Goal: Task Accomplishment & Management: Use online tool/utility

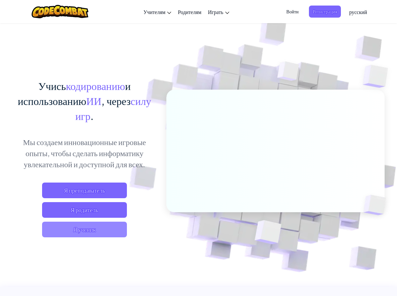
click at [70, 225] on span "Я ученик" at bounding box center [84, 230] width 85 height 16
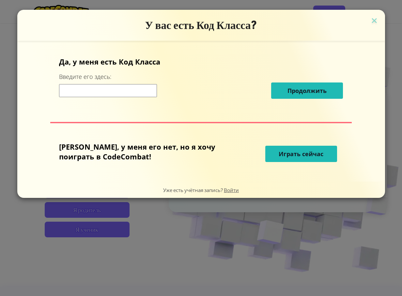
click at [71, 225] on div "У вас есть Код Класса? Да, у меня есть Код [PERSON_NAME] Введите его здесь: Про…" at bounding box center [201, 148] width 402 height 296
click at [289, 152] on span "Играть сейчас" at bounding box center [300, 154] width 45 height 8
click at [290, 151] on span "Играть сейчас" at bounding box center [300, 154] width 45 height 8
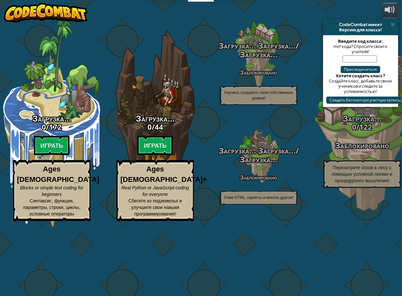
select select "ru"
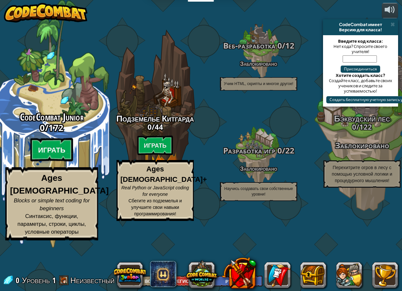
click at [52, 162] on btn "Играть" at bounding box center [51, 149] width 43 height 23
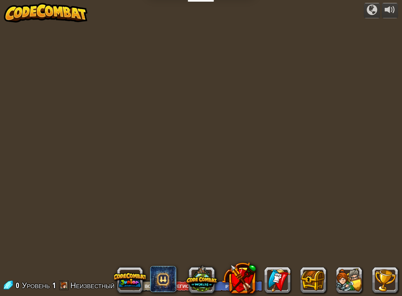
select select "ru"
click at [52, 179] on div at bounding box center [201, 148] width 402 height 279
select select "ru"
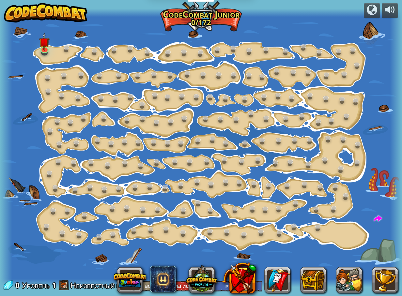
drag, startPoint x: 199, startPoint y: 131, endPoint x: 203, endPoint y: 128, distance: 5.2
click at [41, 38] on img at bounding box center [44, 37] width 10 height 24
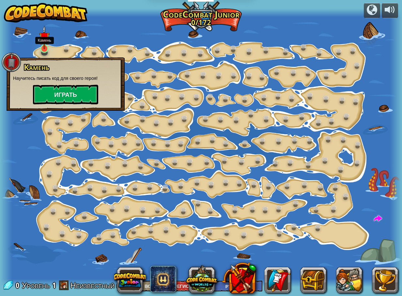
click at [41, 38] on img at bounding box center [44, 37] width 10 height 24
click at [49, 91] on button "Играть" at bounding box center [65, 95] width 65 height 20
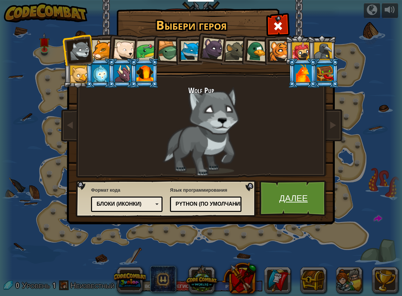
click at [277, 186] on link "Далее" at bounding box center [293, 198] width 68 height 36
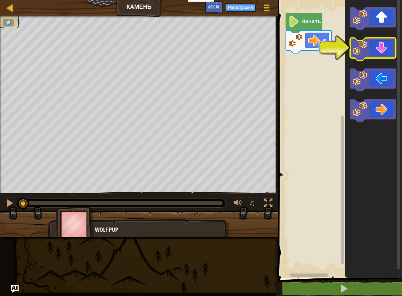
click at [364, 46] on image "Рабочая область Blockly" at bounding box center [359, 48] width 14 height 14
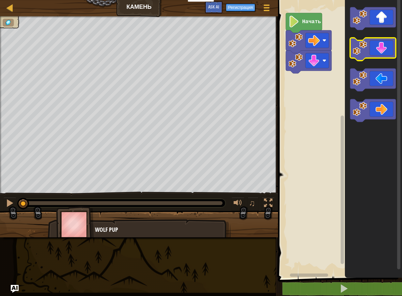
click at [364, 46] on image "Рабочая область Blockly" at bounding box center [359, 48] width 14 height 14
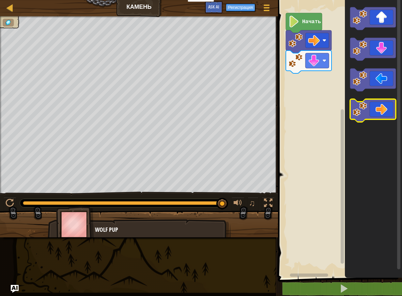
click at [378, 109] on icon "Рабочая область Blockly" at bounding box center [373, 110] width 46 height 23
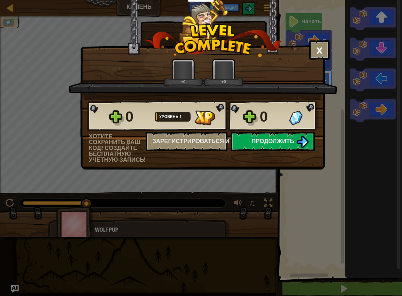
click at [363, 103] on div "× Насколько интересным был этот уровень? +0 +0 Reticulating Splines... 0 Уровен…" at bounding box center [201, 148] width 402 height 296
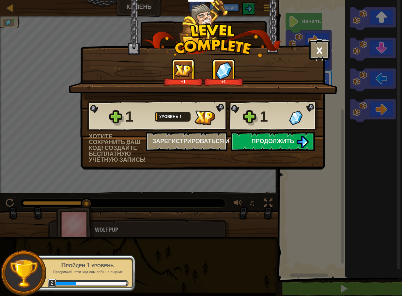
click at [318, 41] on button "×" at bounding box center [319, 50] width 20 height 20
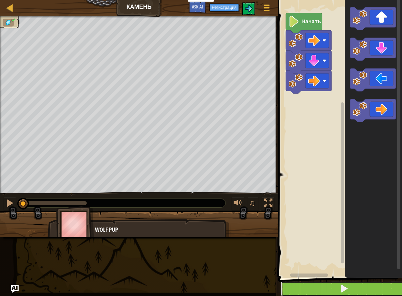
click at [307, 284] on button at bounding box center [344, 288] width 126 height 15
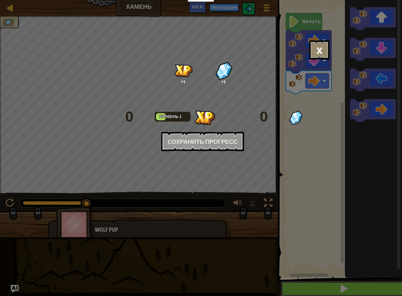
scroll to position [0, 0]
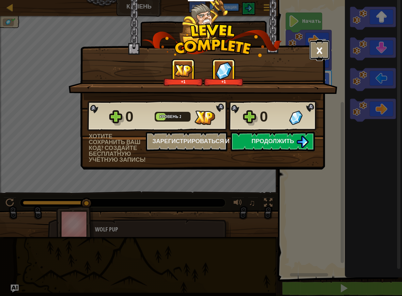
click at [318, 46] on button "×" at bounding box center [319, 50] width 20 height 20
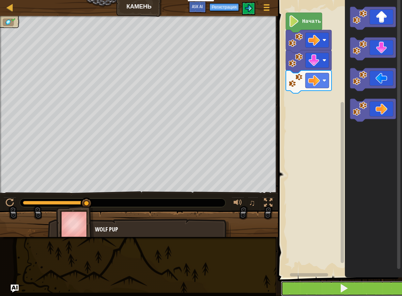
click at [398, 285] on button at bounding box center [344, 288] width 126 height 15
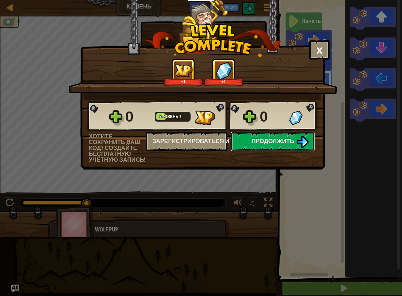
click at [267, 138] on span "Продолжить" at bounding box center [272, 141] width 43 height 8
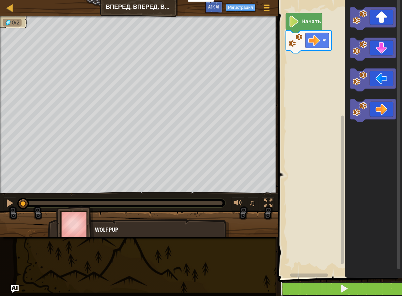
click at [319, 287] on button at bounding box center [344, 288] width 126 height 15
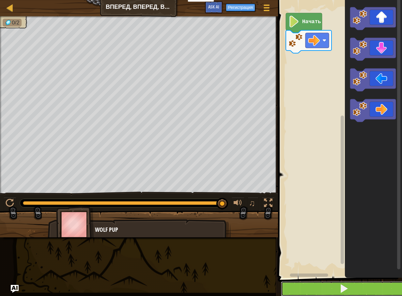
click at [295, 287] on button at bounding box center [344, 288] width 126 height 15
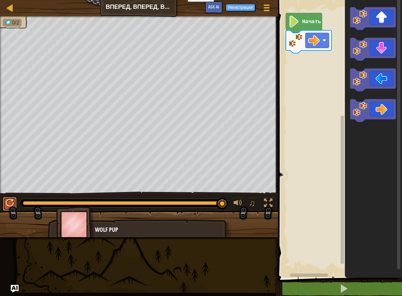
click at [10, 199] on div at bounding box center [10, 203] width 8 height 8
click at [381, 19] on icon "Рабочая область Blockly" at bounding box center [373, 18] width 46 height 23
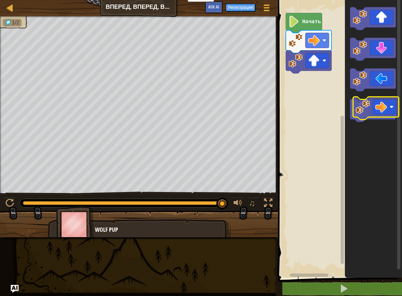
click at [378, 107] on icon "Рабочая область Blockly" at bounding box center [373, 110] width 46 height 23
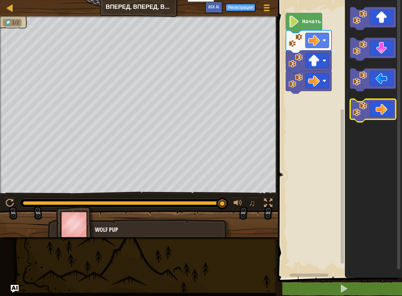
click at [373, 113] on icon "Рабочая область Blockly" at bounding box center [373, 110] width 46 height 23
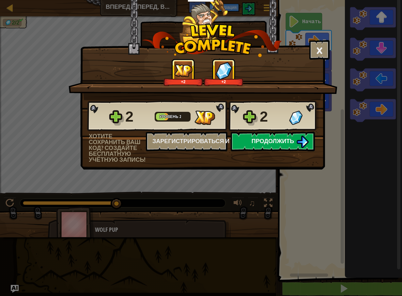
click at [286, 135] on button "Продолжить" at bounding box center [273, 142] width 84 height 20
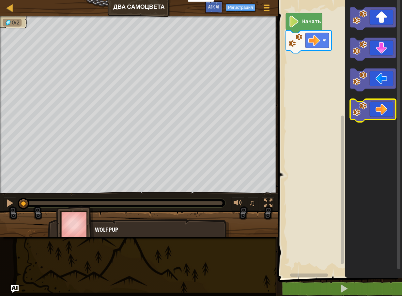
click at [369, 111] on icon "Рабочая область Blockly" at bounding box center [373, 110] width 46 height 23
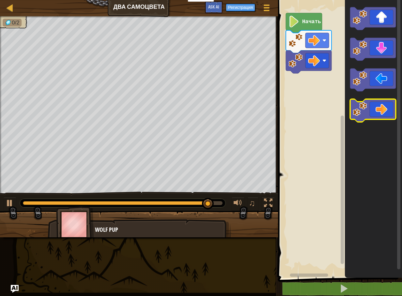
click at [366, 115] on image "Рабочая область Blockly" at bounding box center [359, 109] width 14 height 14
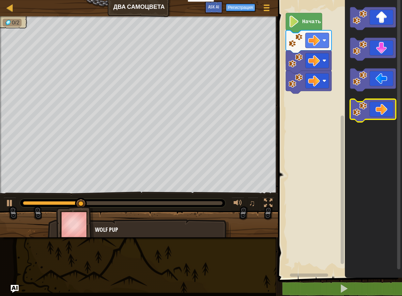
click at [373, 111] on icon "Рабочая область Blockly" at bounding box center [373, 110] width 46 height 23
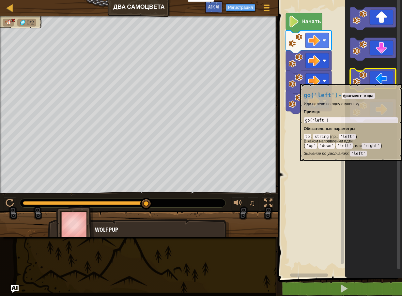
click at [371, 81] on icon "Рабочая область Blockly" at bounding box center [373, 79] width 46 height 23
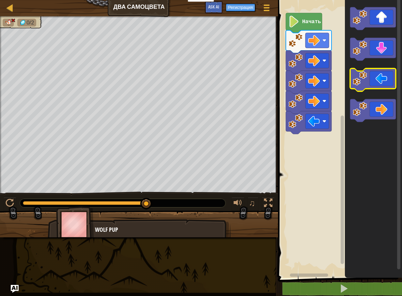
click at [371, 81] on icon "Рабочая область Blockly" at bounding box center [373, 79] width 46 height 23
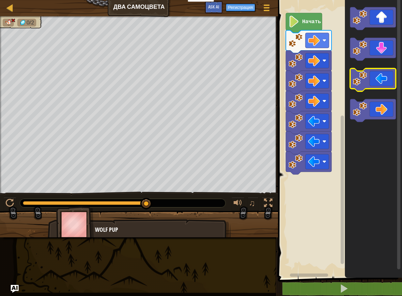
click at [371, 81] on icon "Рабочая область Blockly" at bounding box center [373, 79] width 46 height 23
click at [377, 75] on icon "Рабочая область Blockly" at bounding box center [373, 79] width 46 height 23
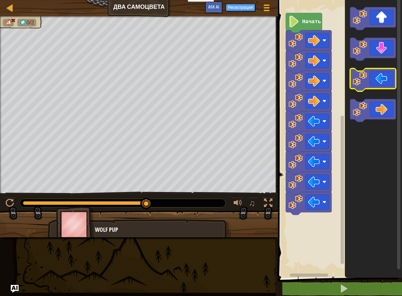
click at [379, 74] on icon "Рабочая область Blockly" at bounding box center [373, 79] width 46 height 23
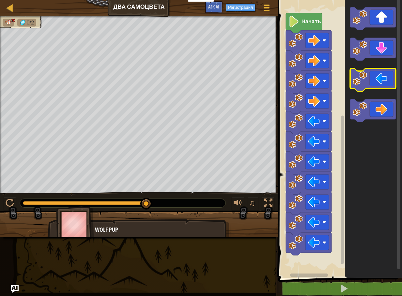
click at [379, 74] on icon "Рабочая область Blockly" at bounding box center [373, 79] width 46 height 23
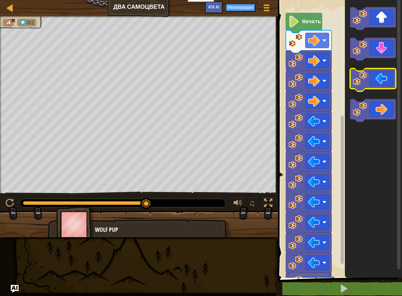
click at [379, 74] on icon "Рабочая область Blockly" at bounding box center [373, 79] width 46 height 23
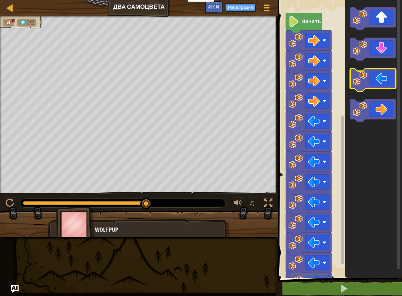
click at [379, 74] on icon "Рабочая область Blockly" at bounding box center [373, 79] width 46 height 23
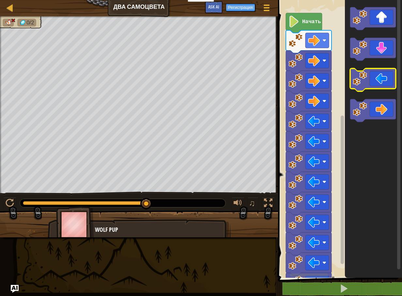
click at [397, 58] on div "Начать" at bounding box center [339, 137] width 126 height 281
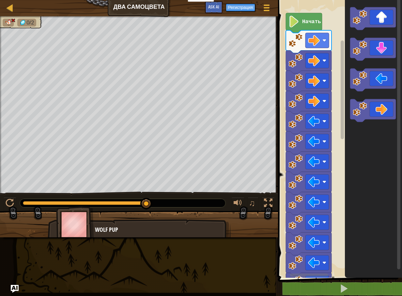
click at [397, 58] on rect "Рабочая область Blockly" at bounding box center [398, 134] width 3 height 272
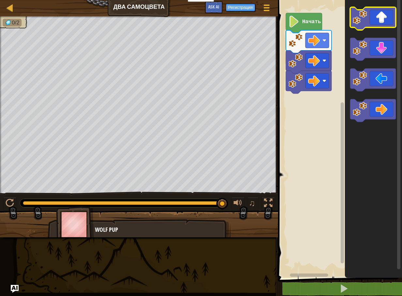
click at [386, 14] on icon "Рабочая область Blockly" at bounding box center [373, 18] width 46 height 23
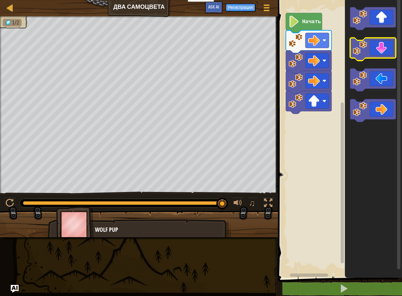
click at [378, 49] on icon "Рабочая область Blockly" at bounding box center [373, 49] width 46 height 23
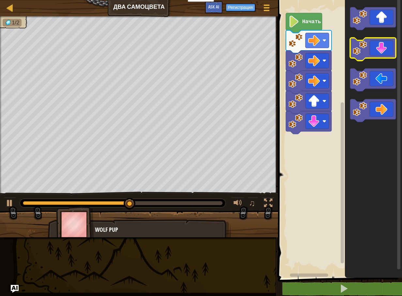
click at [378, 49] on icon "Рабочая область Blockly" at bounding box center [373, 49] width 46 height 23
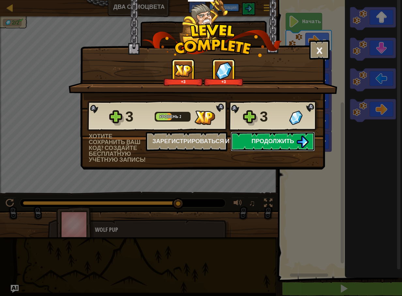
click at [241, 138] on button "Продолжить" at bounding box center [273, 142] width 84 height 20
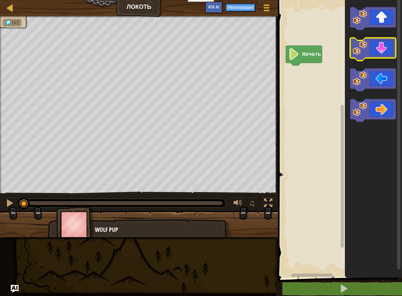
click at [370, 45] on icon "Рабочая область Blockly" at bounding box center [373, 49] width 46 height 23
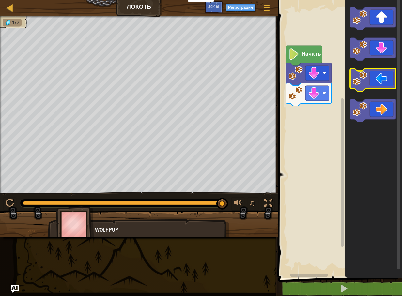
click at [368, 76] on icon "Рабочая область Blockly" at bounding box center [373, 79] width 46 height 23
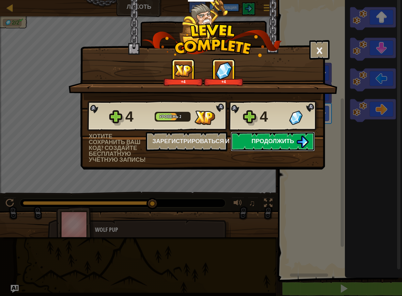
click at [267, 141] on span "Продолжить" at bounding box center [272, 141] width 43 height 8
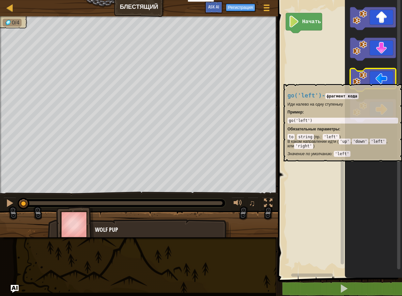
click at [365, 81] on image "Рабочая область Blockly" at bounding box center [359, 78] width 14 height 14
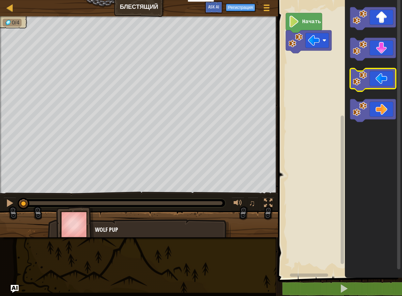
click at [365, 81] on image "Рабочая область Blockly" at bounding box center [359, 78] width 14 height 14
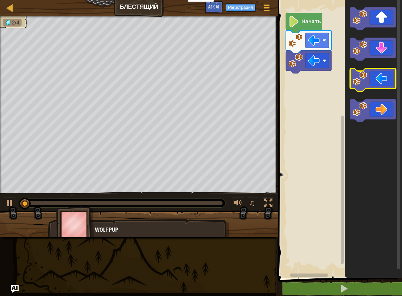
click at [365, 81] on image "Рабочая область Blockly" at bounding box center [359, 78] width 14 height 14
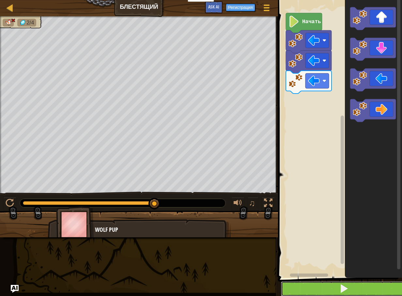
click at [336, 281] on button at bounding box center [344, 288] width 126 height 15
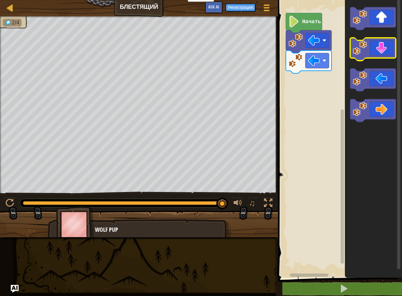
click at [383, 46] on icon "Рабочая область Blockly" at bounding box center [373, 49] width 46 height 23
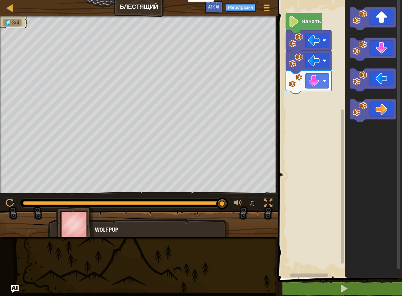
click at [73, 228] on img at bounding box center [75, 224] width 38 height 36
click at [266, 5] on span at bounding box center [266, 4] width 6 height 1
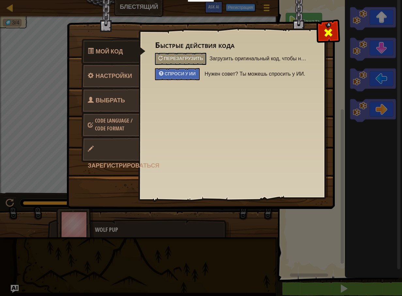
click at [326, 24] on div at bounding box center [328, 31] width 21 height 21
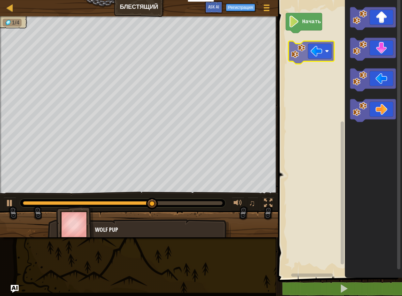
click at [310, 37] on div "Начать" at bounding box center [339, 137] width 126 height 281
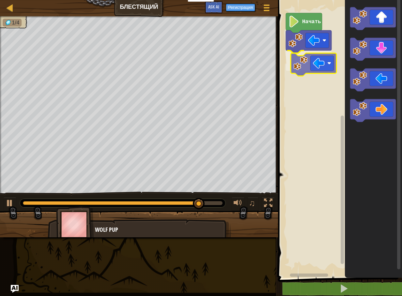
click at [316, 61] on div "Начать" at bounding box center [339, 137] width 126 height 281
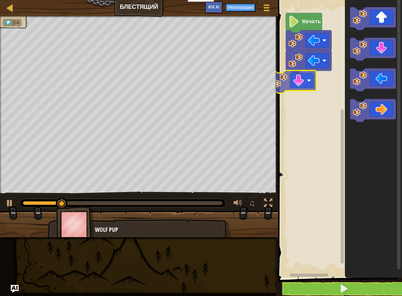
click at [308, 80] on div "Начать" at bounding box center [339, 137] width 126 height 281
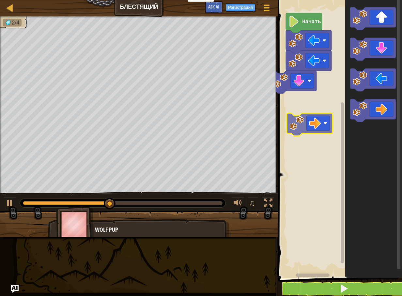
click at [325, 124] on div "Начать" at bounding box center [339, 137] width 126 height 281
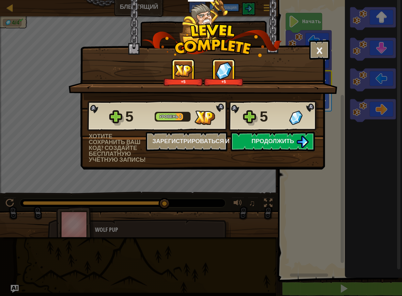
click at [226, 68] on img at bounding box center [223, 71] width 17 height 18
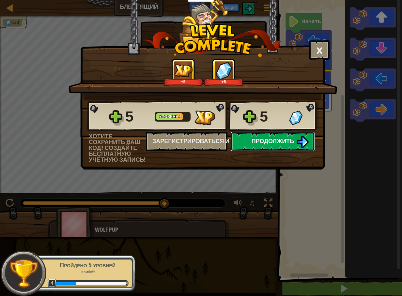
click at [263, 138] on span "Продолжить" at bounding box center [272, 141] width 43 height 8
